Goal: Book appointment/travel/reservation

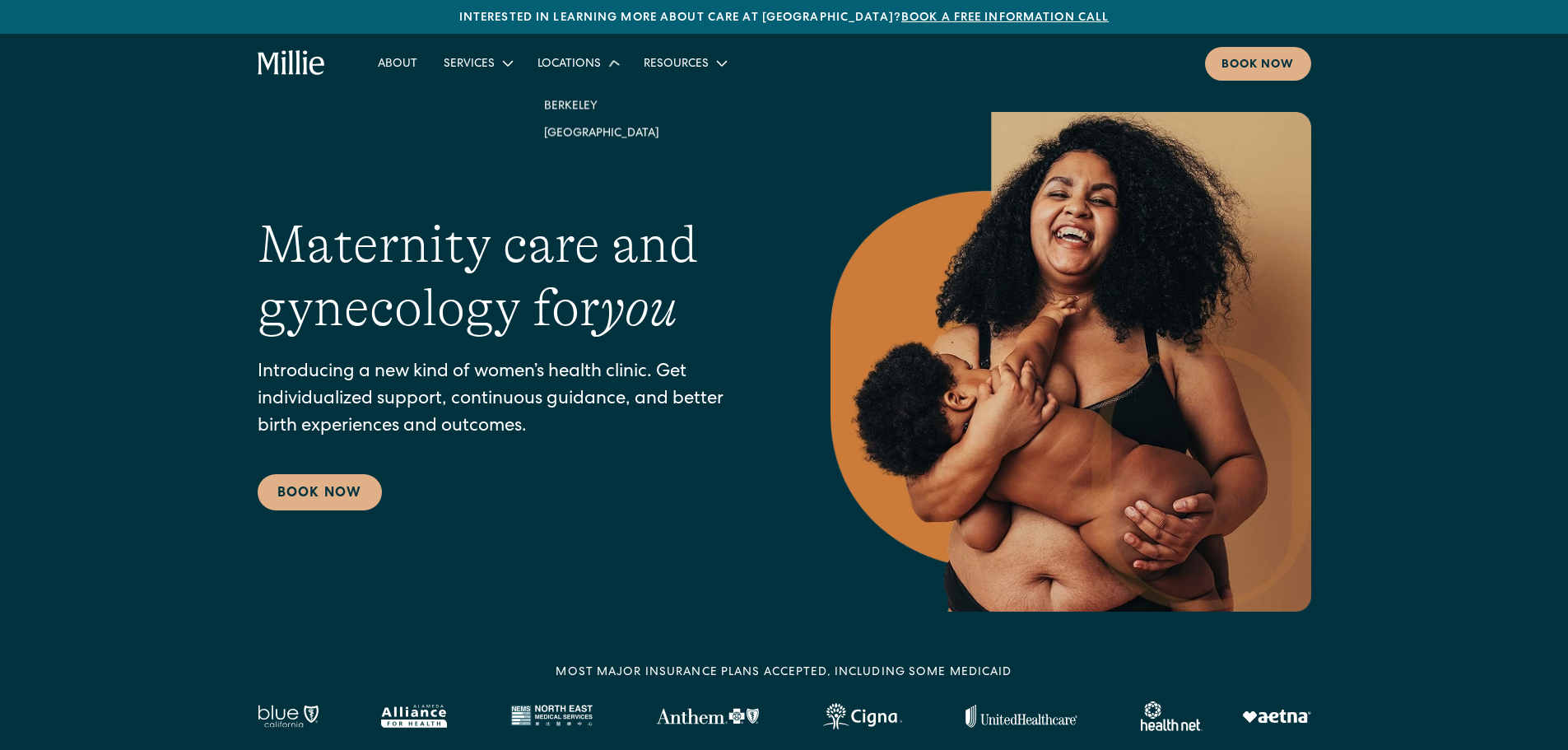
click at [592, 65] on div "Locations" at bounding box center [569, 65] width 63 height 18
click at [596, 126] on link "South Bay" at bounding box center [601, 130] width 142 height 27
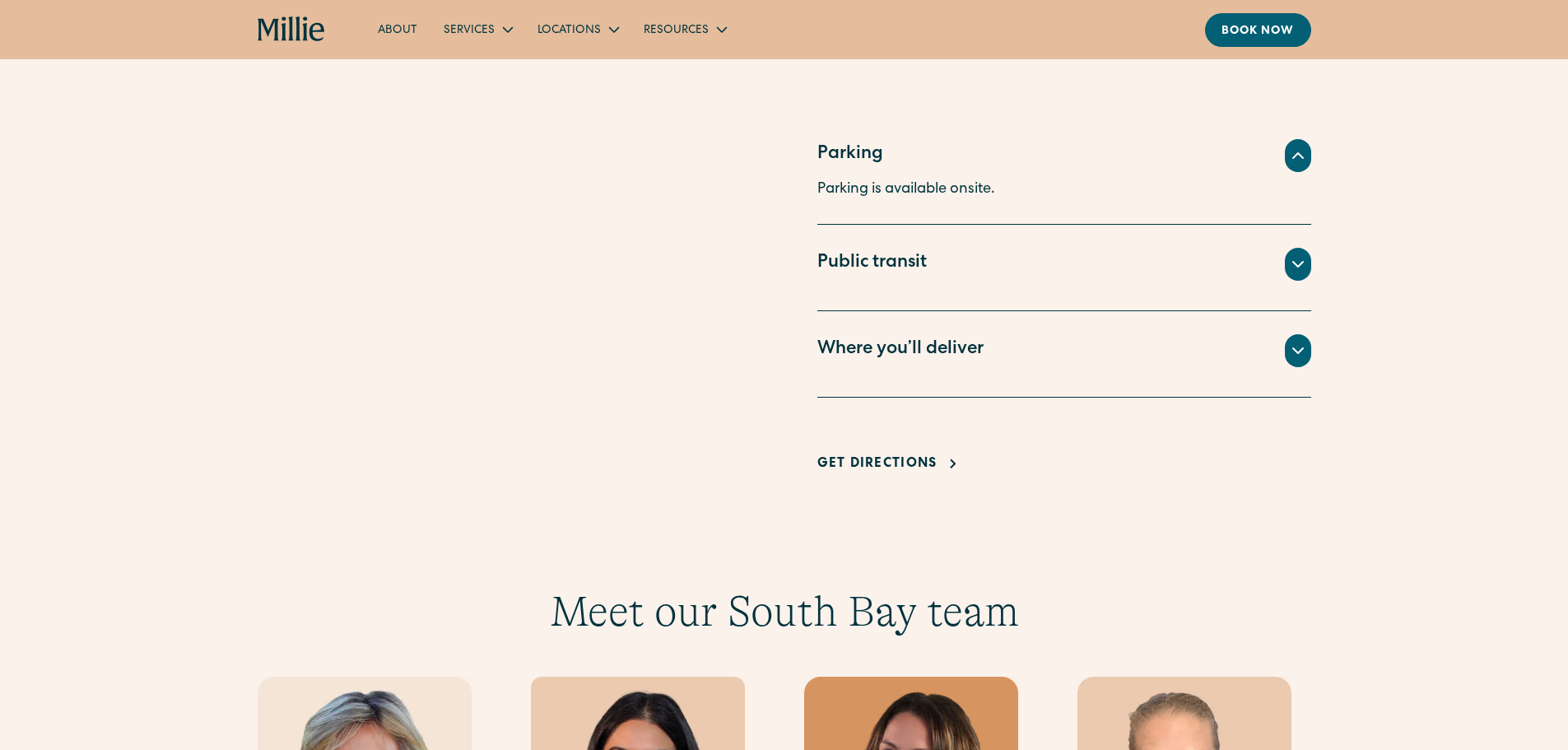
scroll to position [1070, 0]
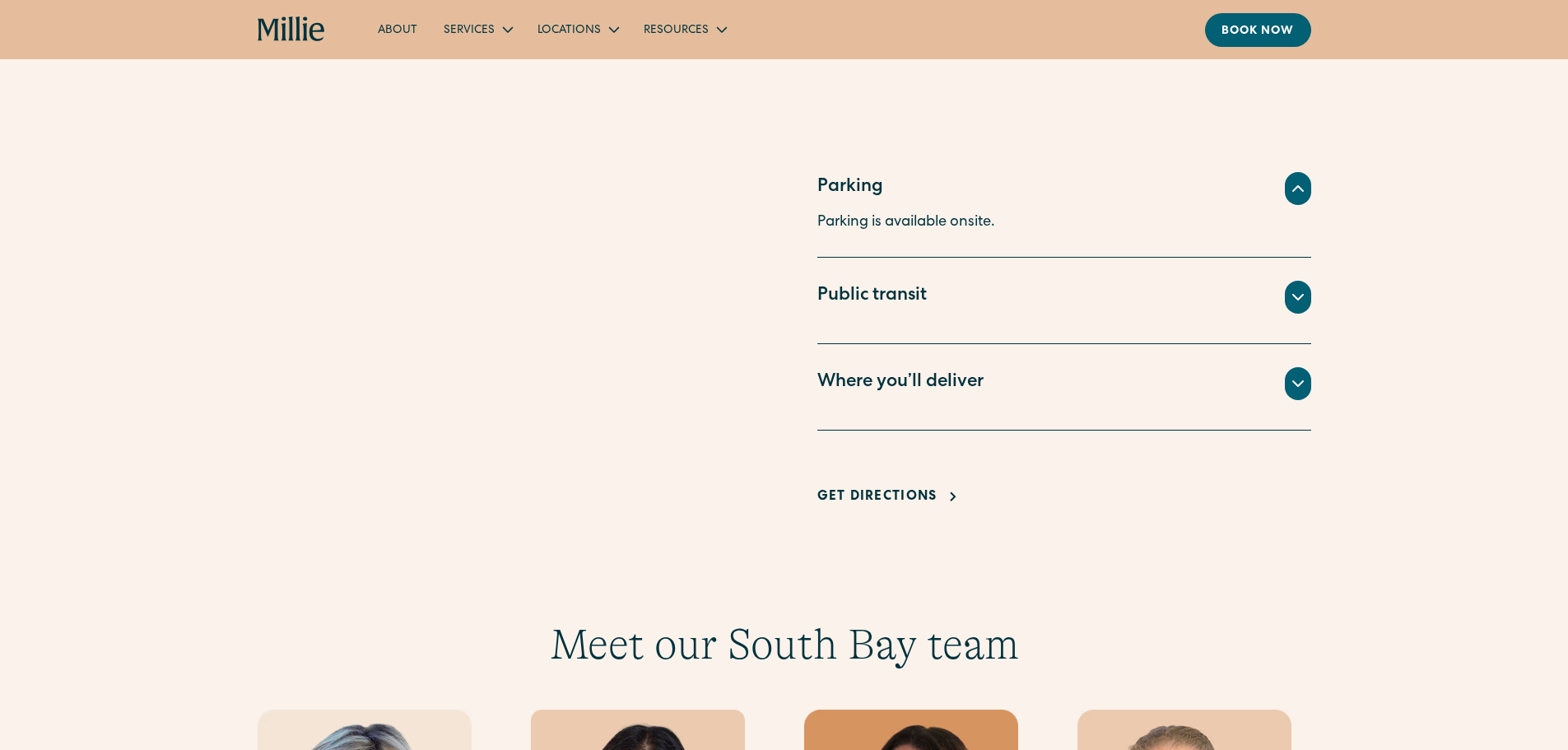
click at [1303, 384] on icon at bounding box center [1298, 383] width 19 height 19
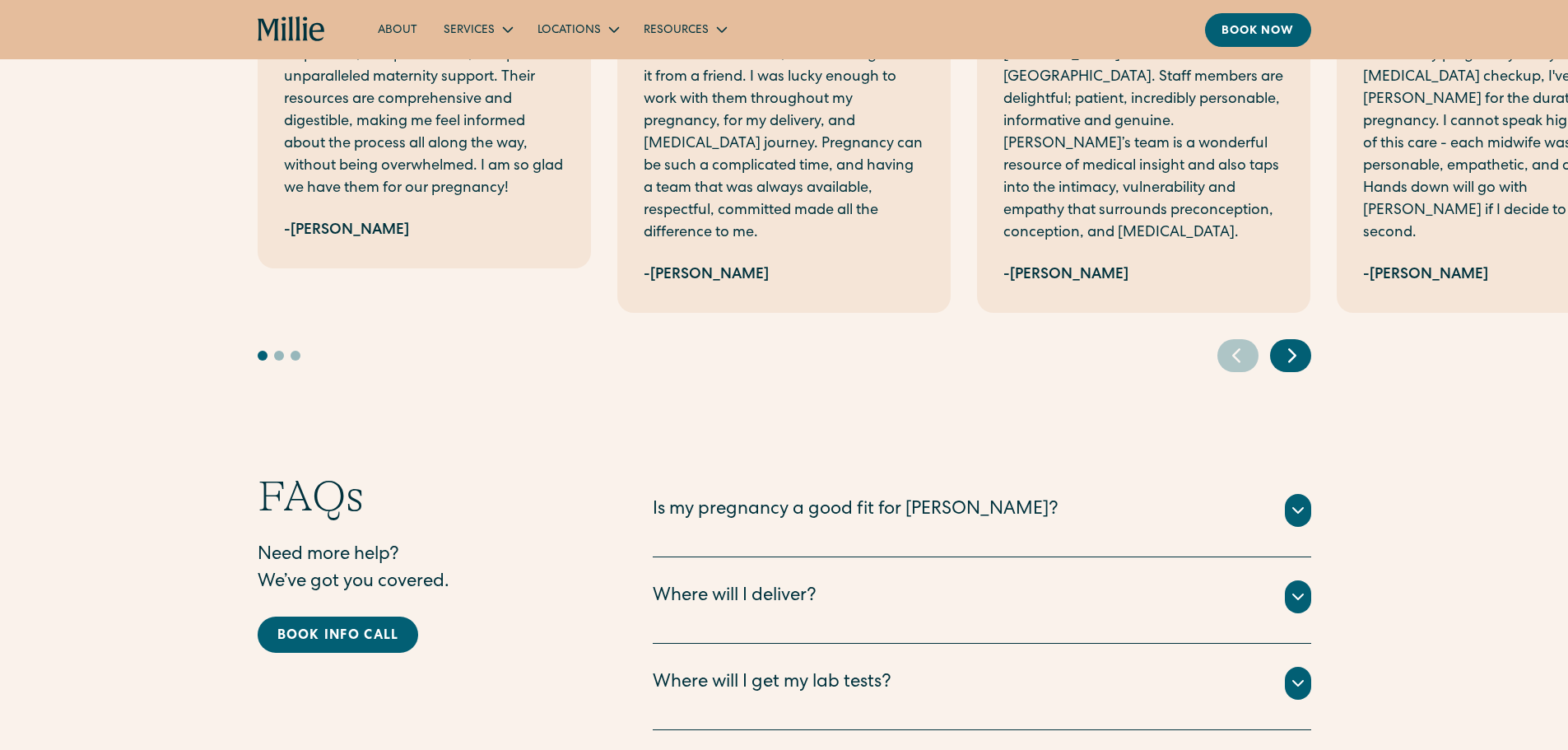
scroll to position [3210, 0]
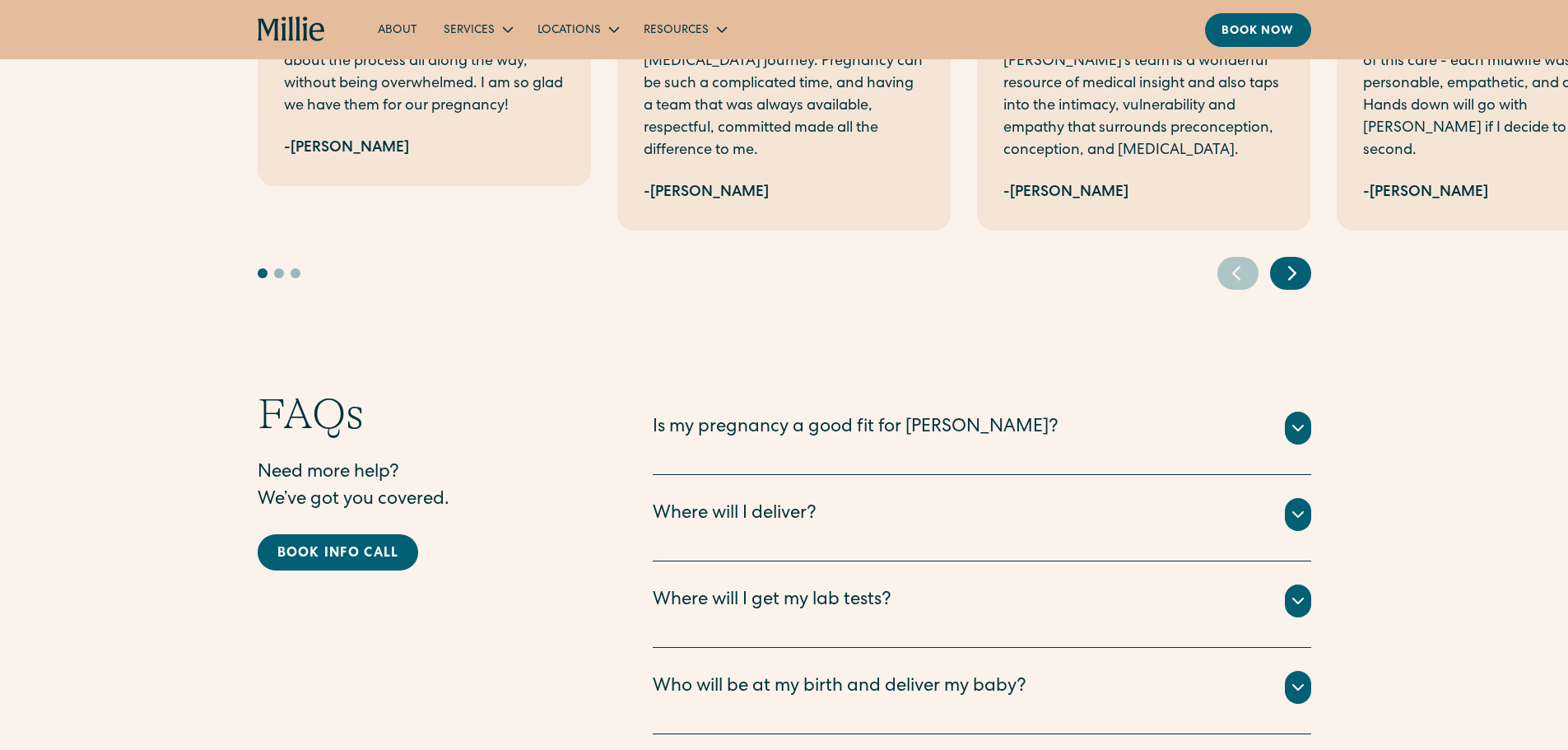
click at [1292, 601] on icon at bounding box center [1298, 600] width 19 height 19
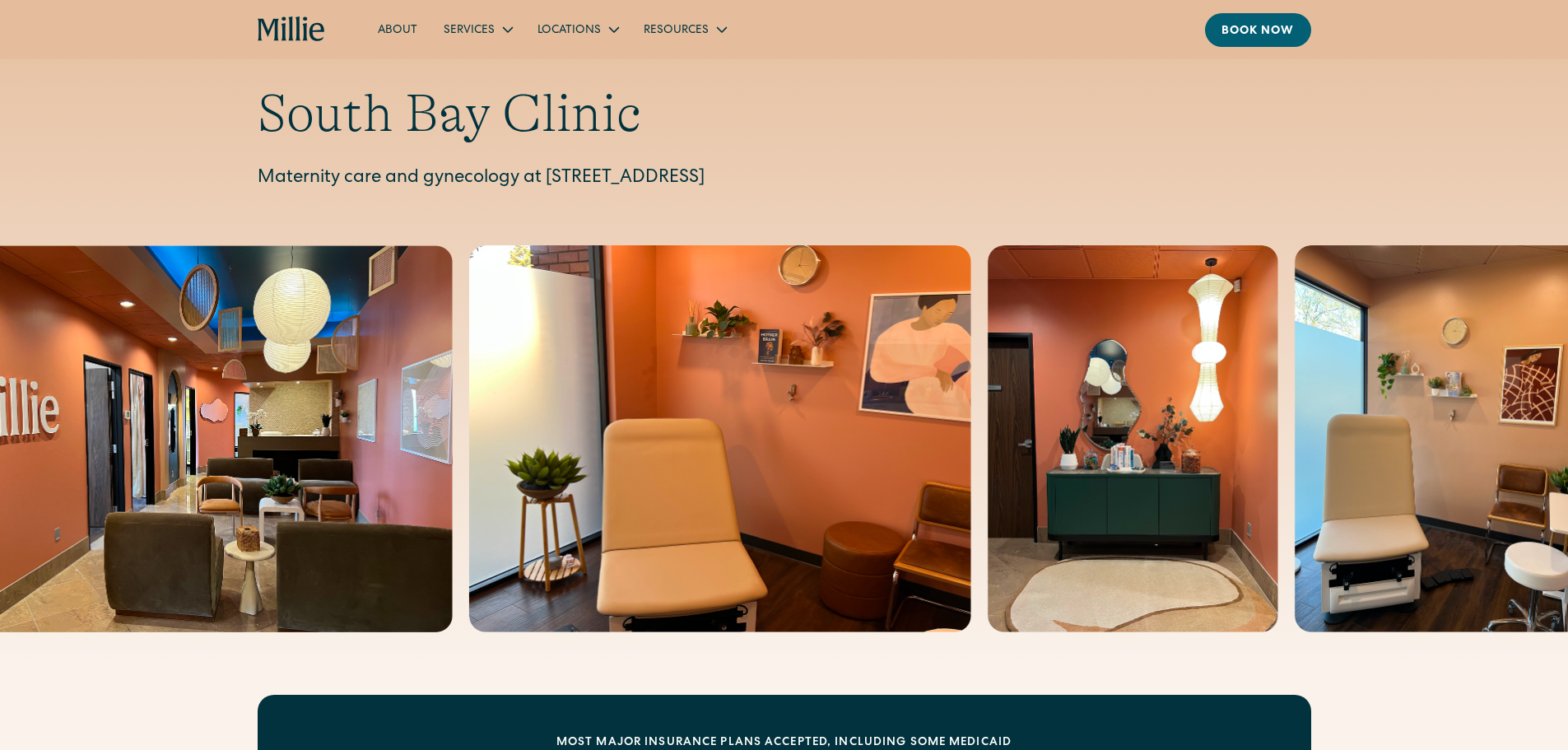
scroll to position [0, 0]
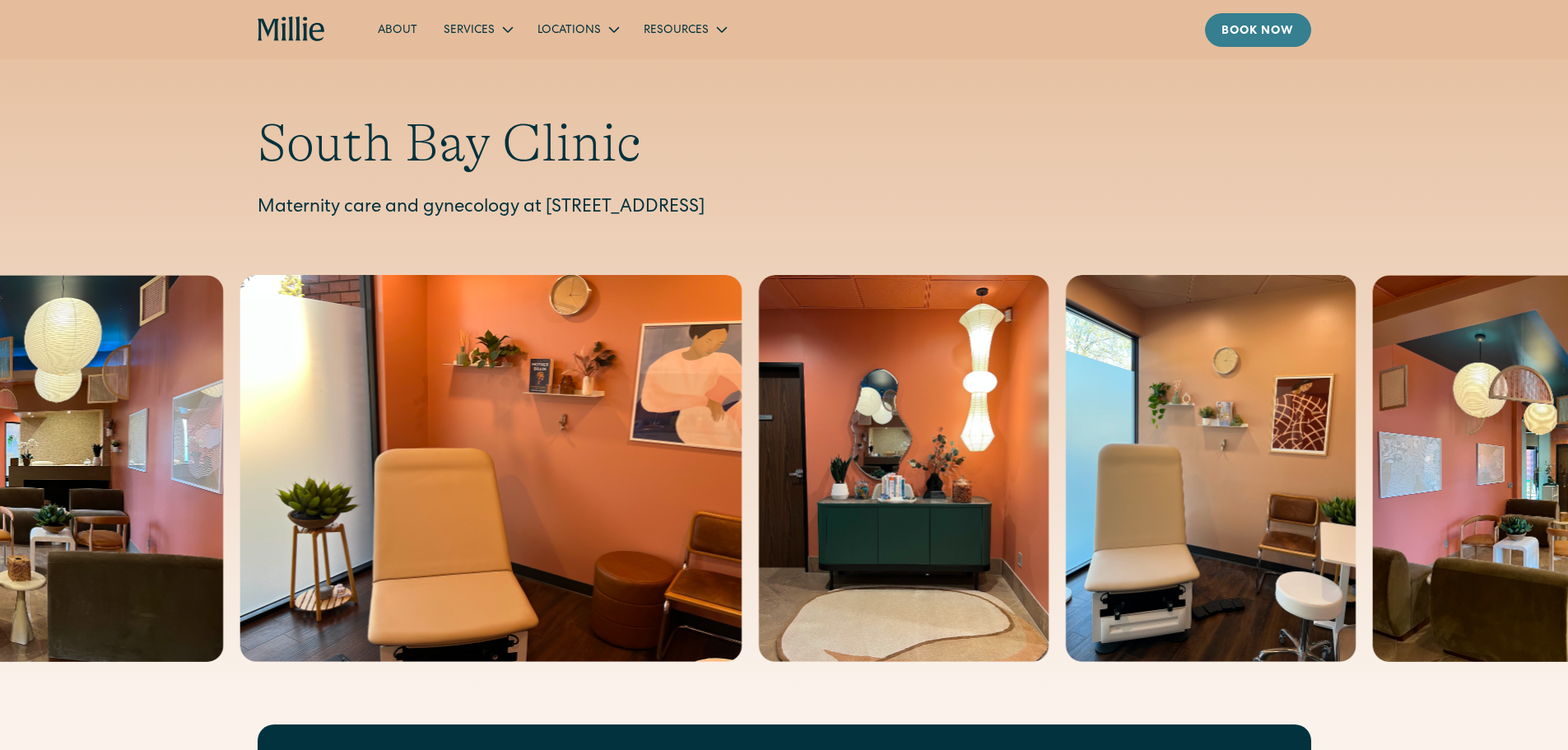
click at [1288, 28] on div "Book now" at bounding box center [1257, 32] width 73 height 18
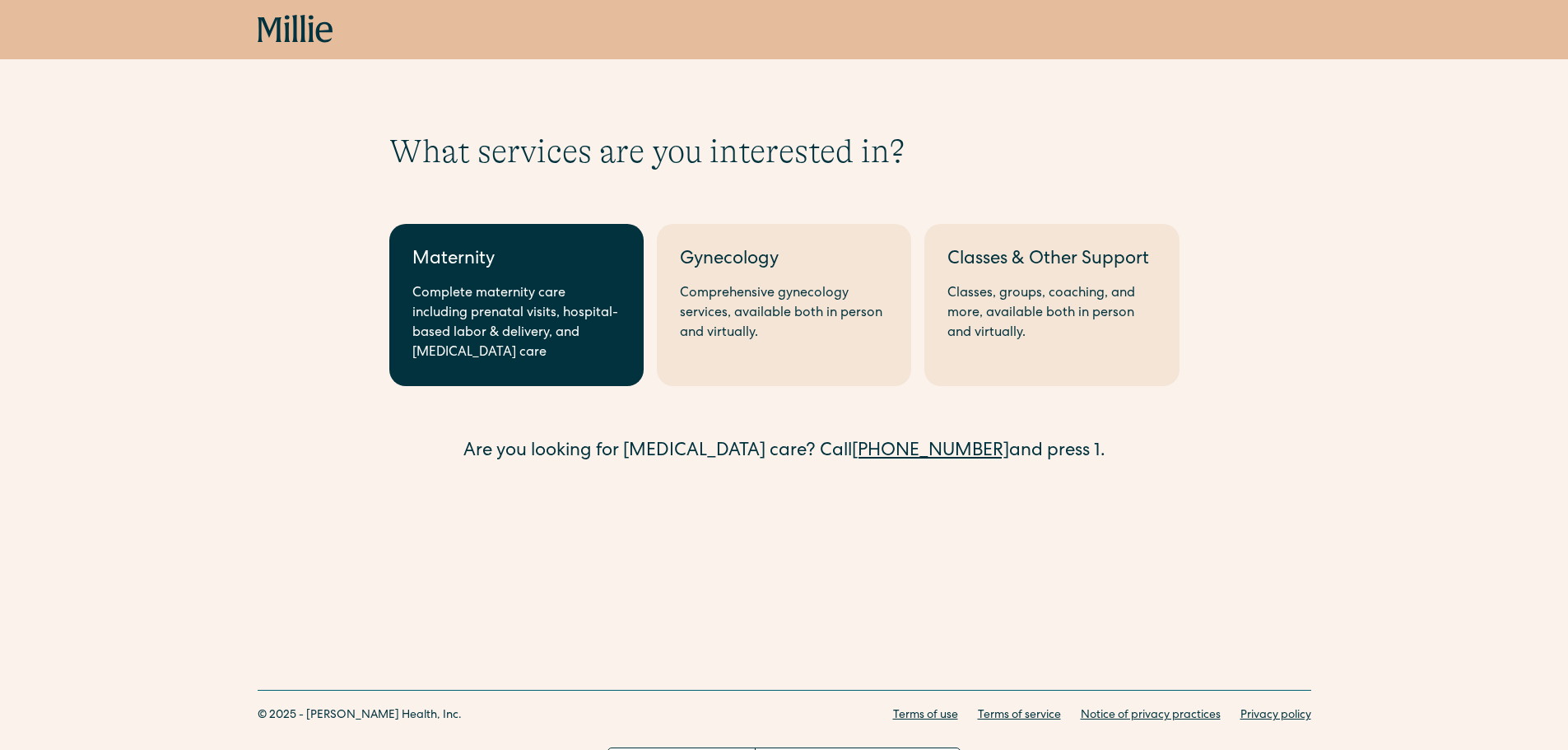
click at [577, 364] on link "Maternity Complete maternity care including prenatal visits, hospital-based lab…" at bounding box center [516, 305] width 254 height 162
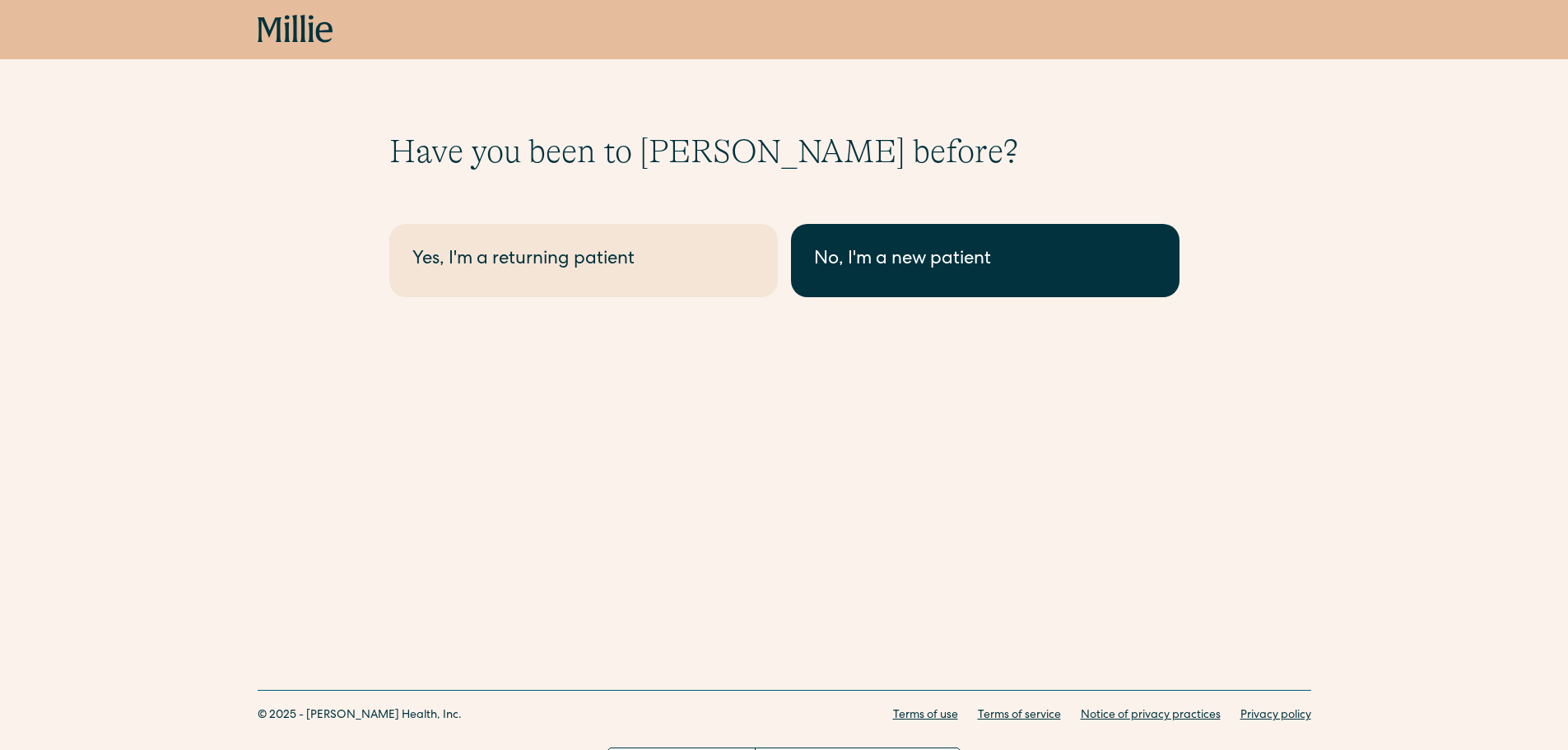
click at [875, 284] on link "No, I'm a new patient" at bounding box center [984, 260] width 388 height 73
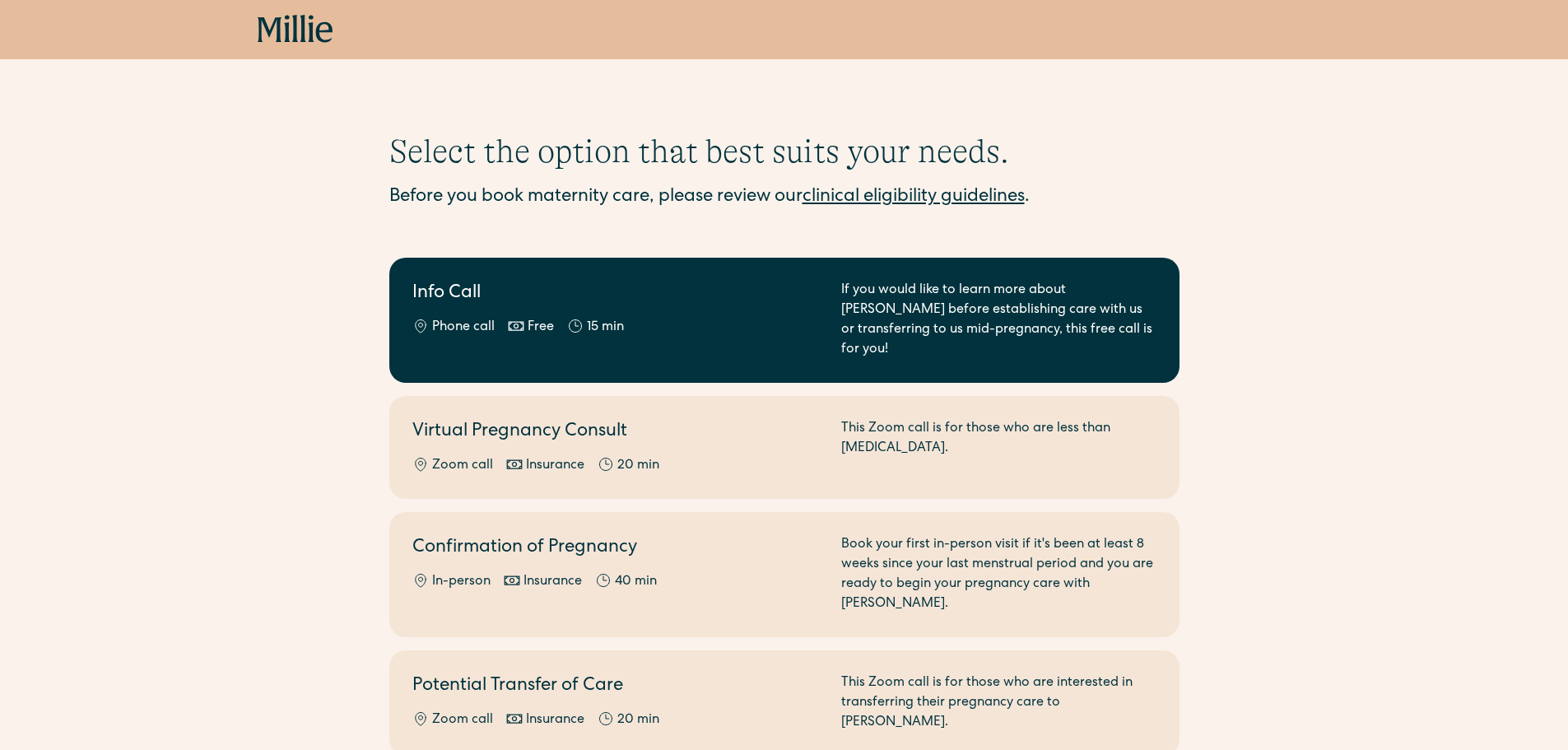
click at [995, 350] on link "Info Call Phone call Free 15 min If you would like to learn more about Millie b…" at bounding box center [784, 320] width 790 height 125
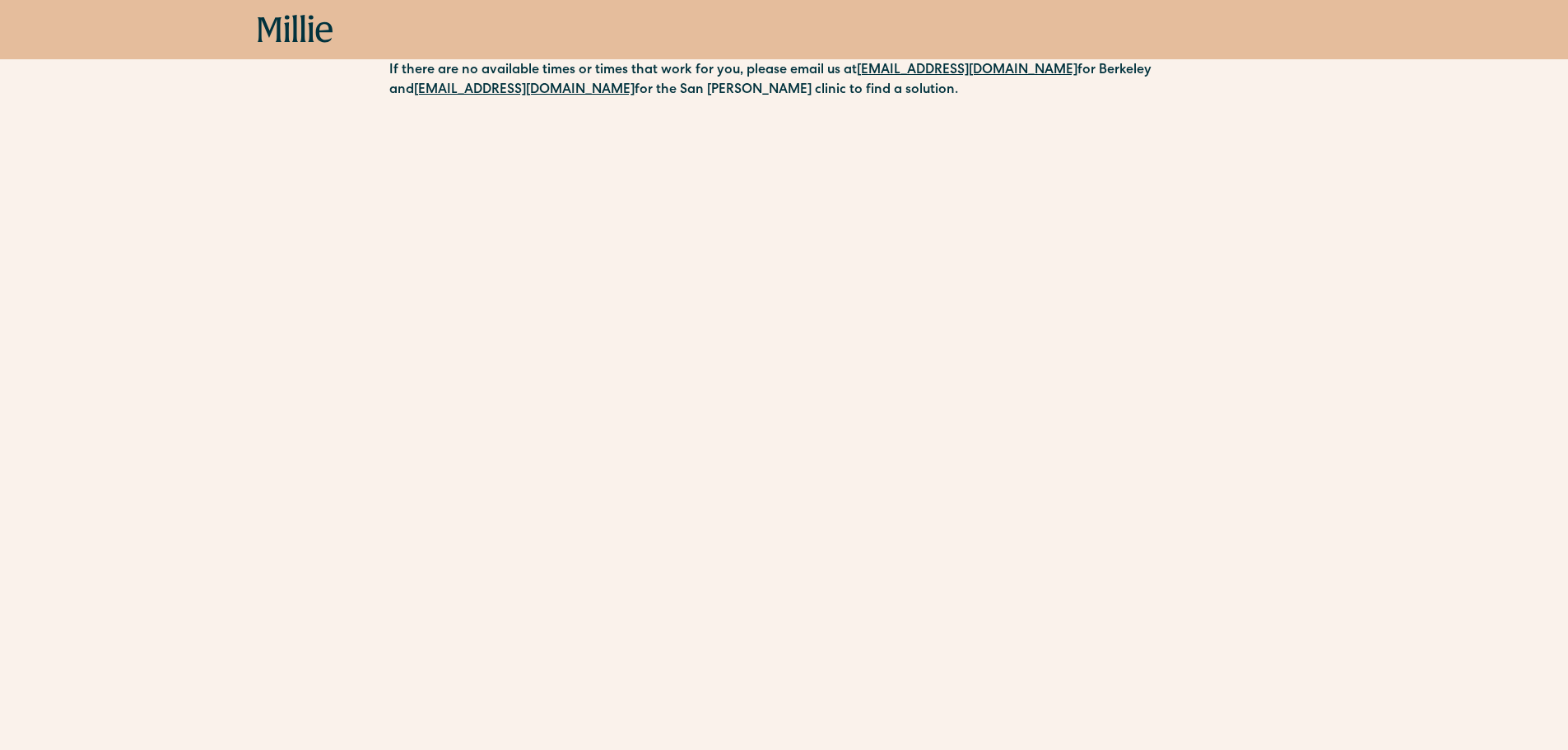
scroll to position [322, 0]
